Goal: Information Seeking & Learning: Learn about a topic

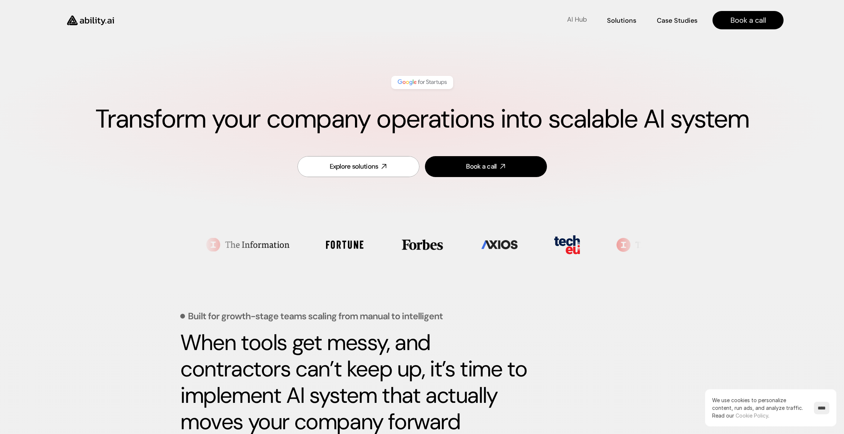
click at [576, 21] on p "AI Hub" at bounding box center [577, 19] width 20 height 9
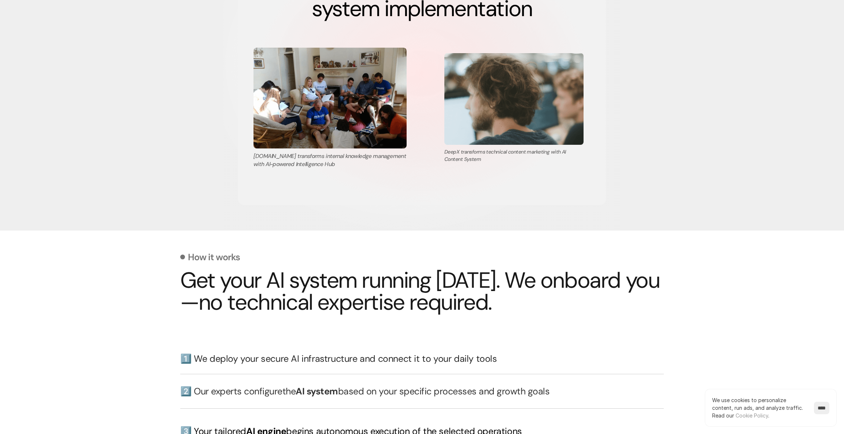
scroll to position [1328, 0]
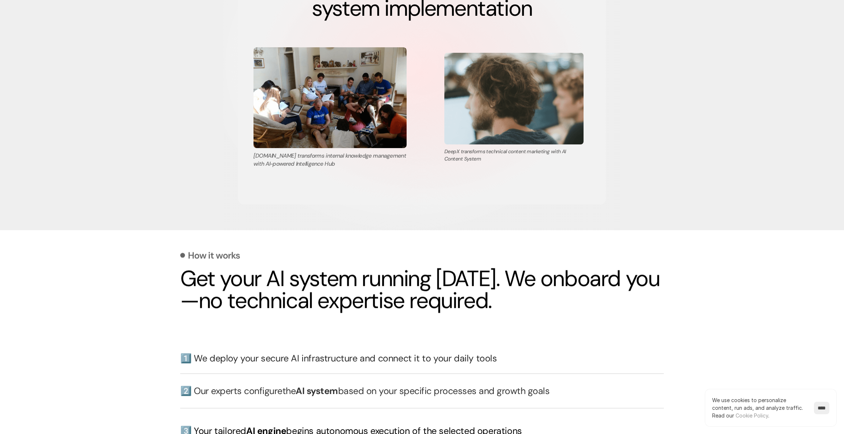
click at [350, 120] on img at bounding box center [329, 97] width 153 height 101
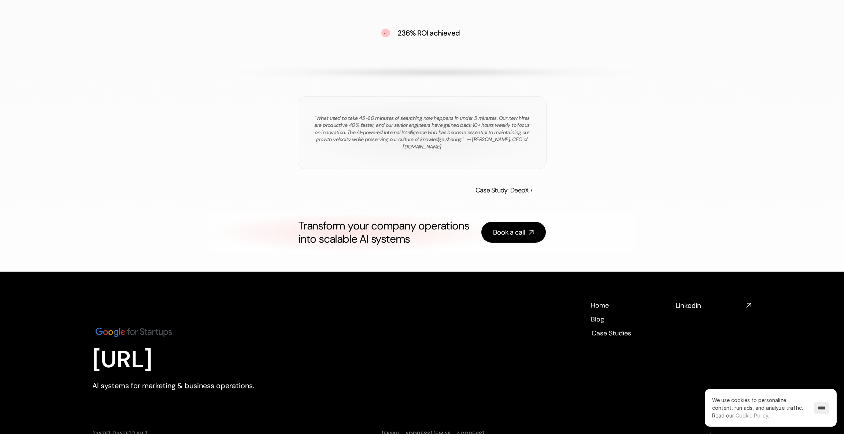
scroll to position [1184, 0]
